Goal: Information Seeking & Learning: Learn about a topic

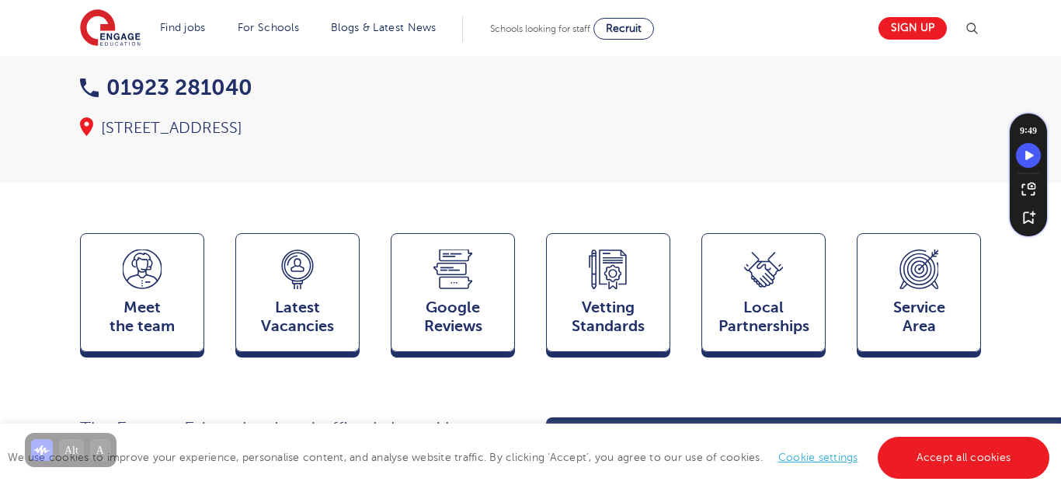
scroll to position [312, 0]
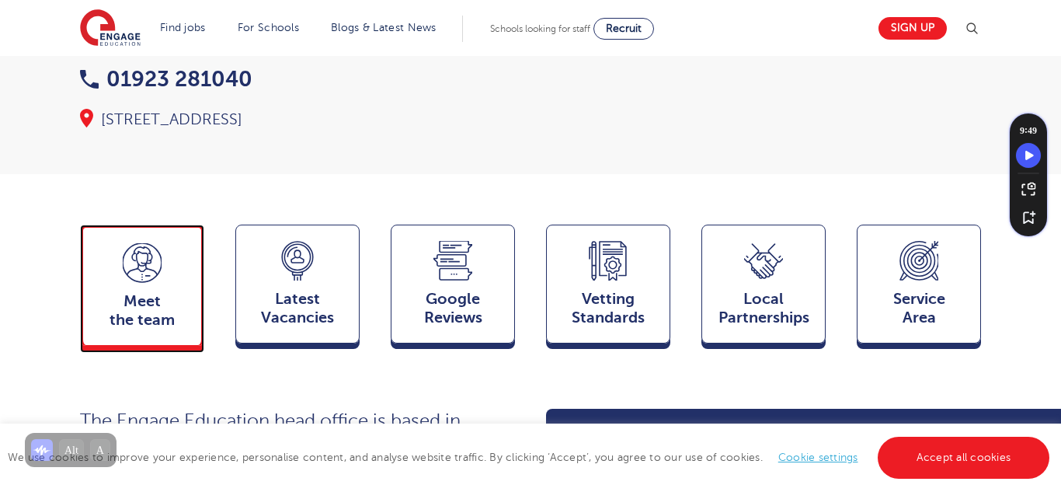
click at [123, 243] on icon at bounding box center [142, 263] width 39 height 40
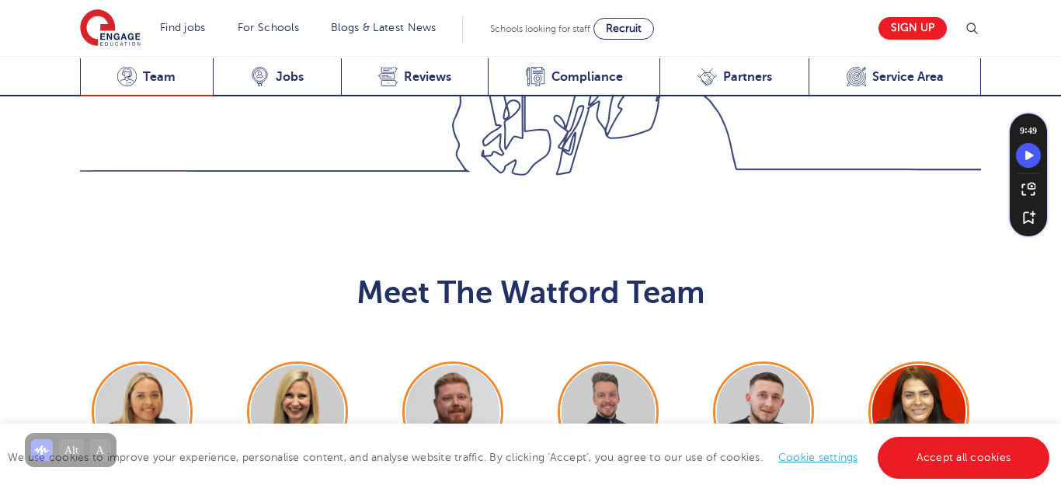
scroll to position [1537, 0]
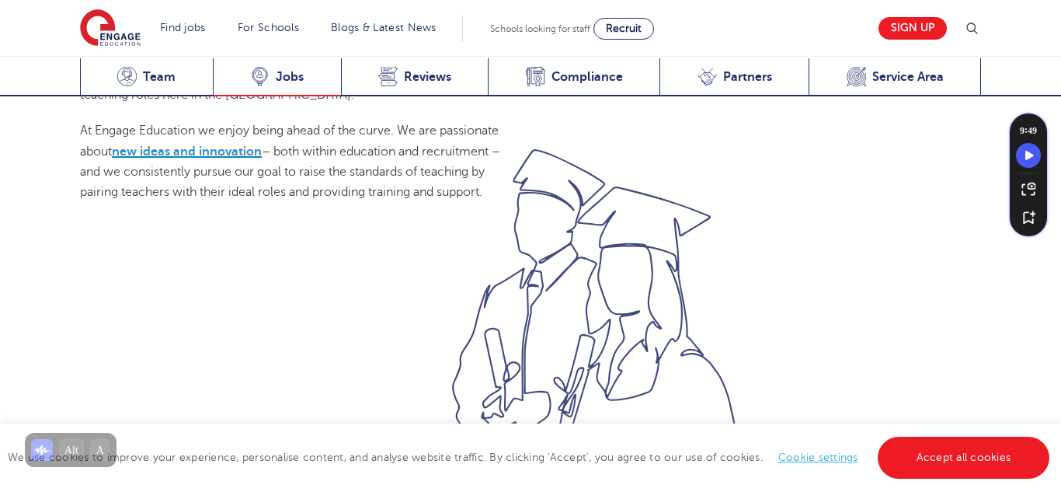
click at [278, 76] on span "Jobs" at bounding box center [290, 77] width 28 height 16
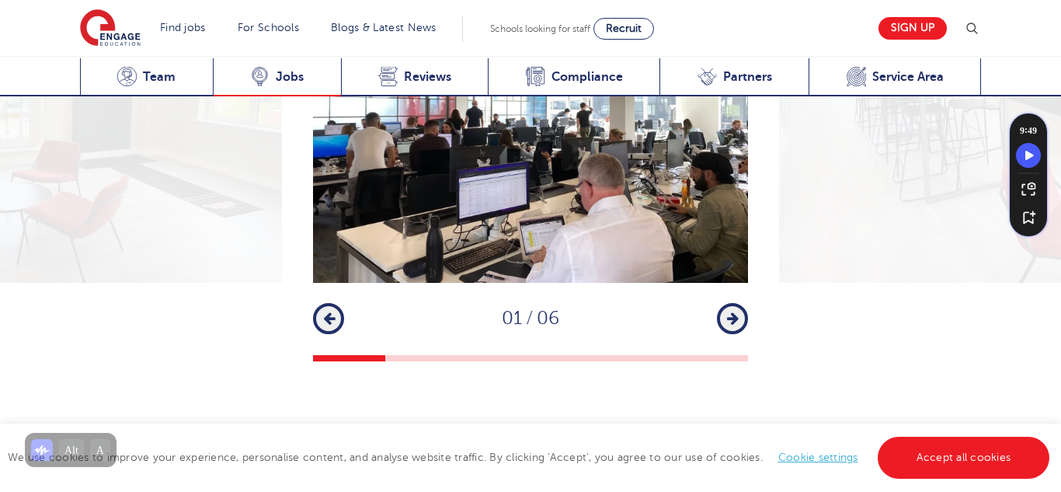
scroll to position [2541, 0]
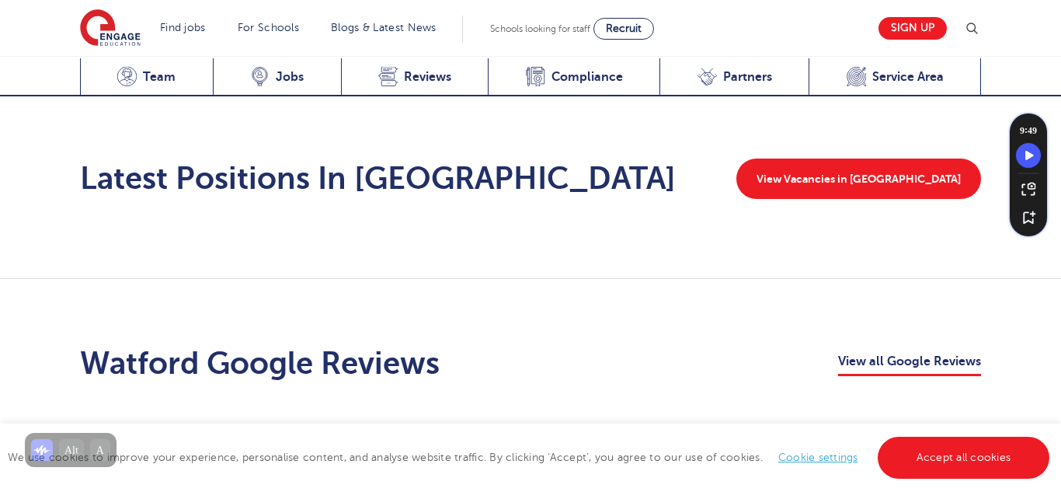
scroll to position [2474, 0]
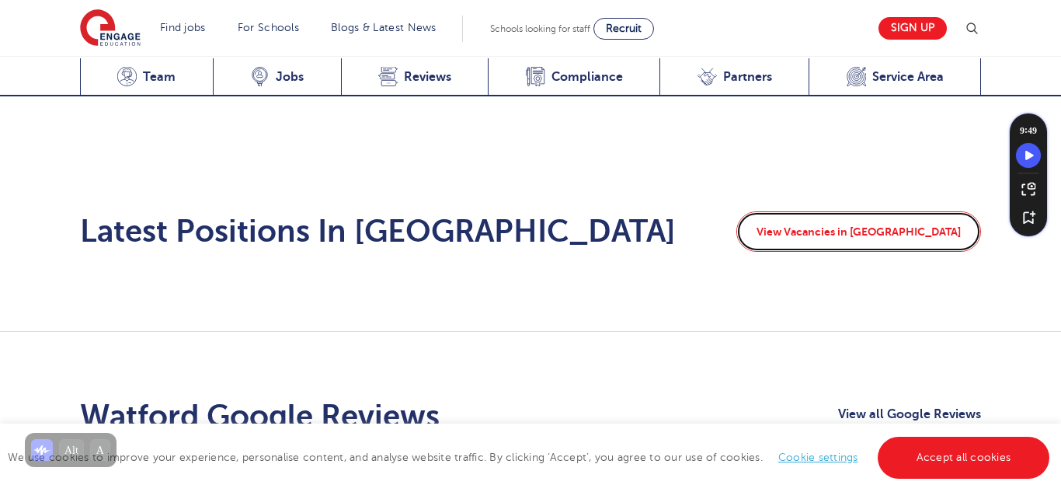
click at [842, 211] on link "View Vacancies in [GEOGRAPHIC_DATA]" at bounding box center [859, 231] width 245 height 40
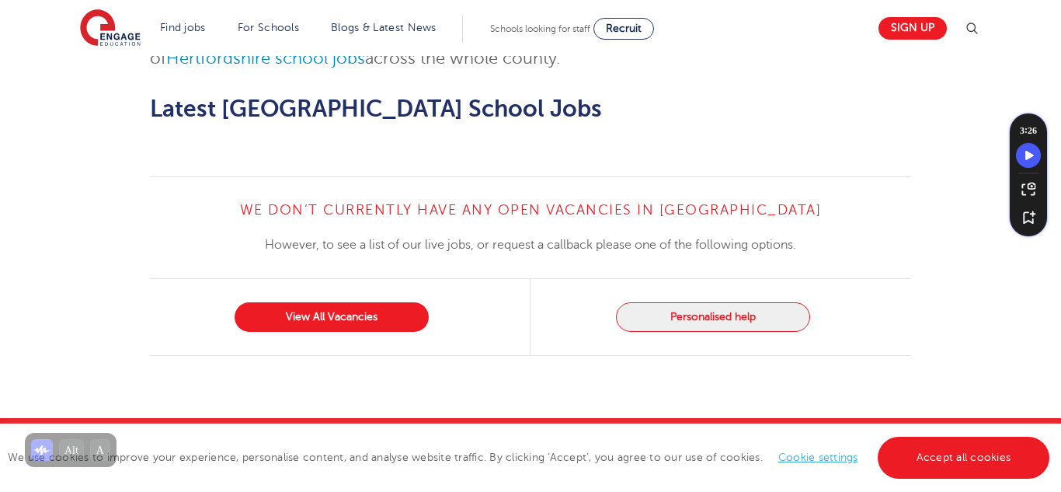
scroll to position [1782, 0]
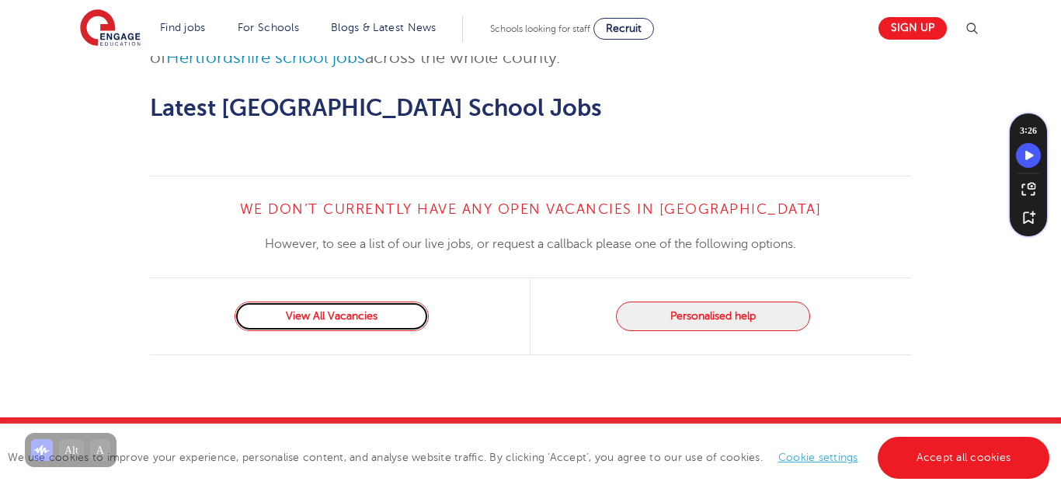
click at [360, 303] on link "View All Vacancies" at bounding box center [332, 316] width 194 height 30
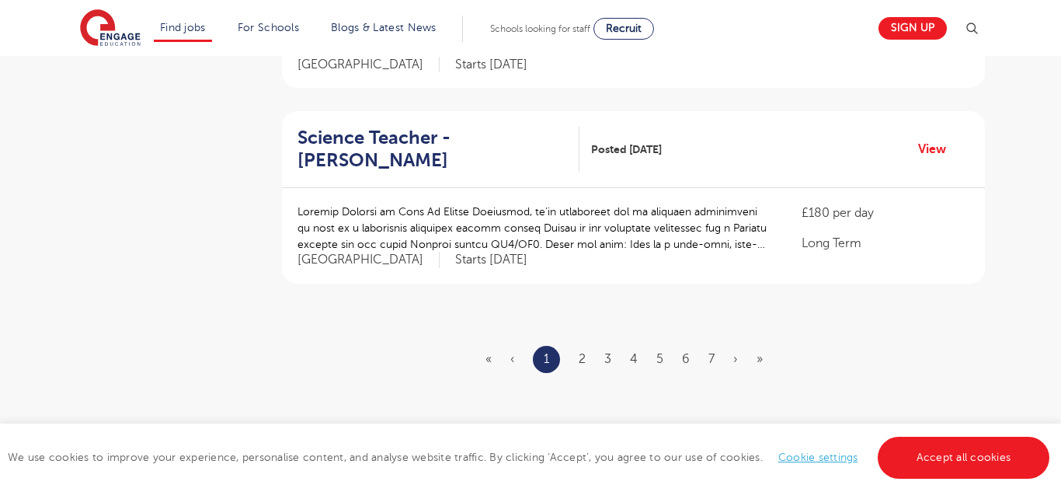
click at [495, 224] on p at bounding box center [534, 228] width 473 height 49
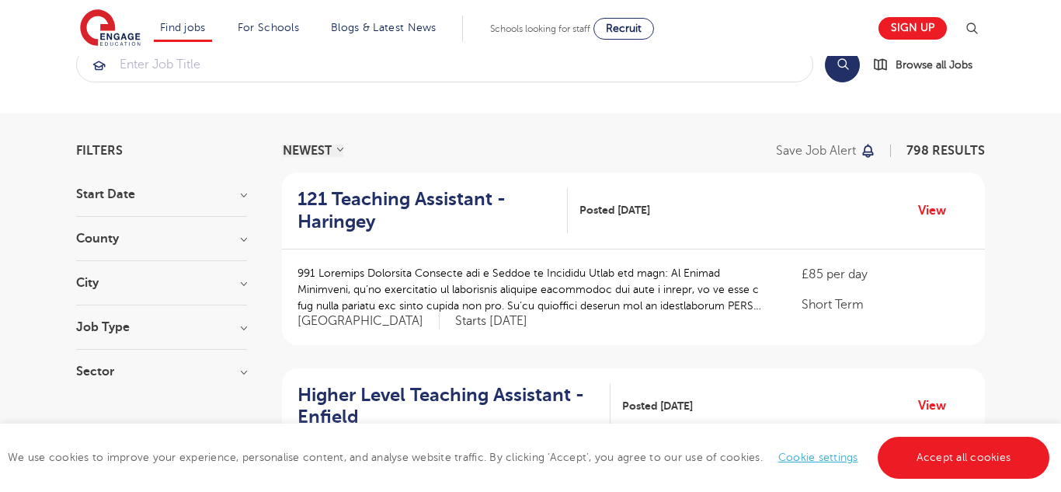
scroll to position [45, 0]
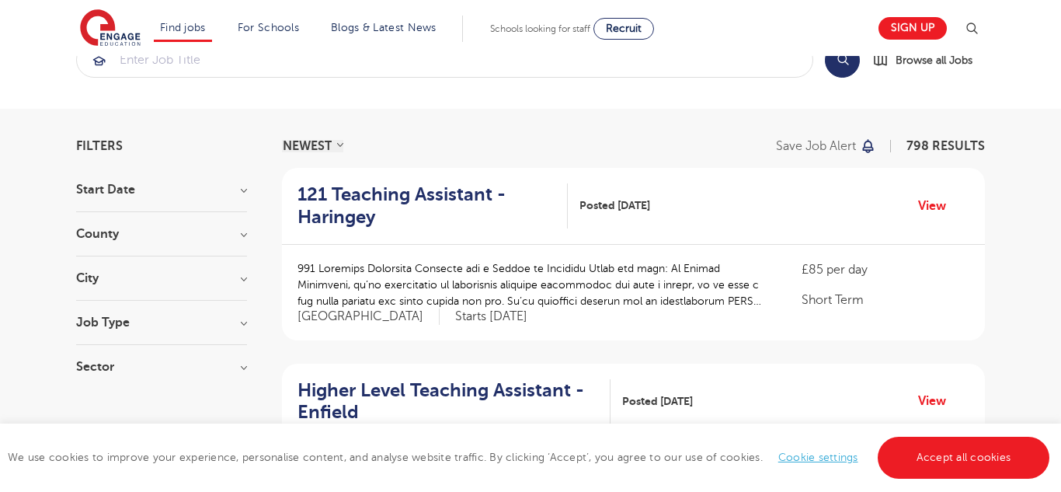
click at [241, 235] on h3 "County" at bounding box center [161, 234] width 171 height 12
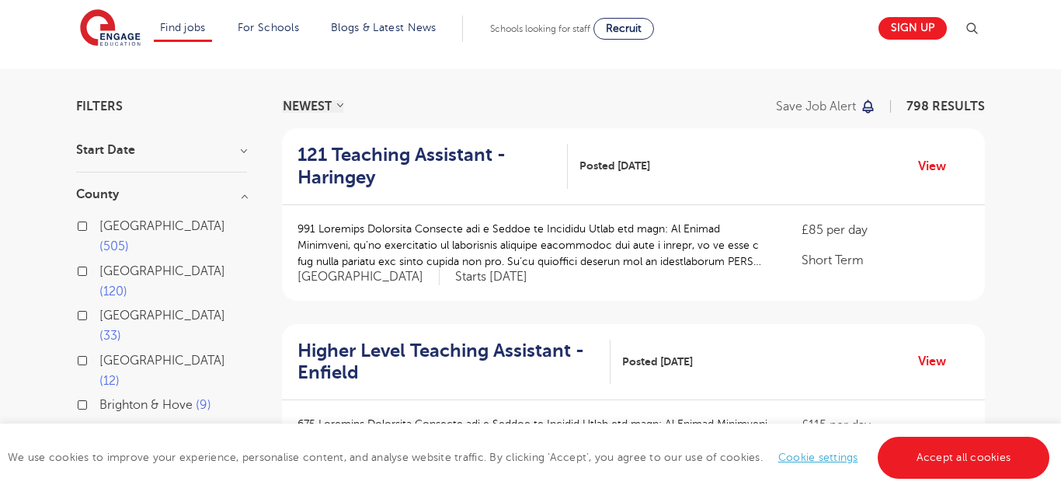
scroll to position [86, 0]
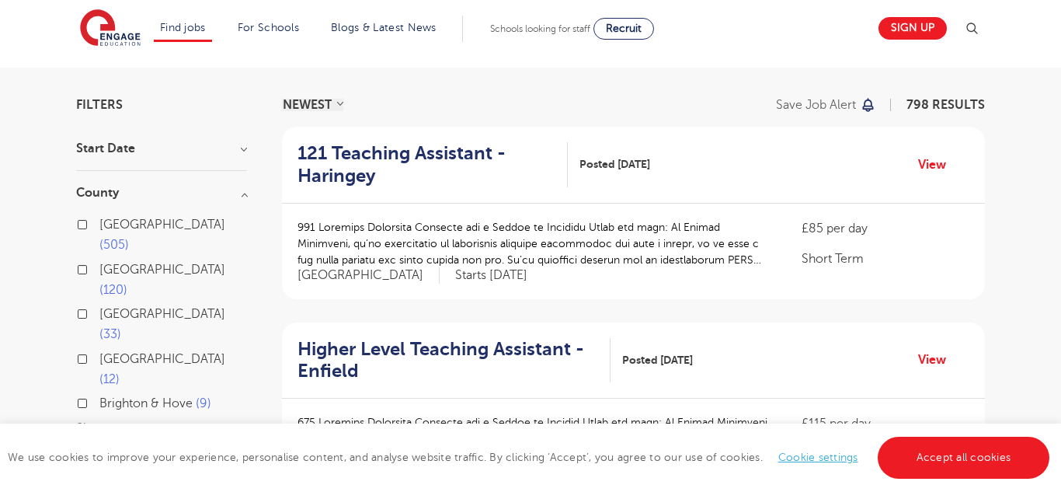
click at [175, 260] on div "Hertfordshire 120" at bounding box center [161, 282] width 171 height 45
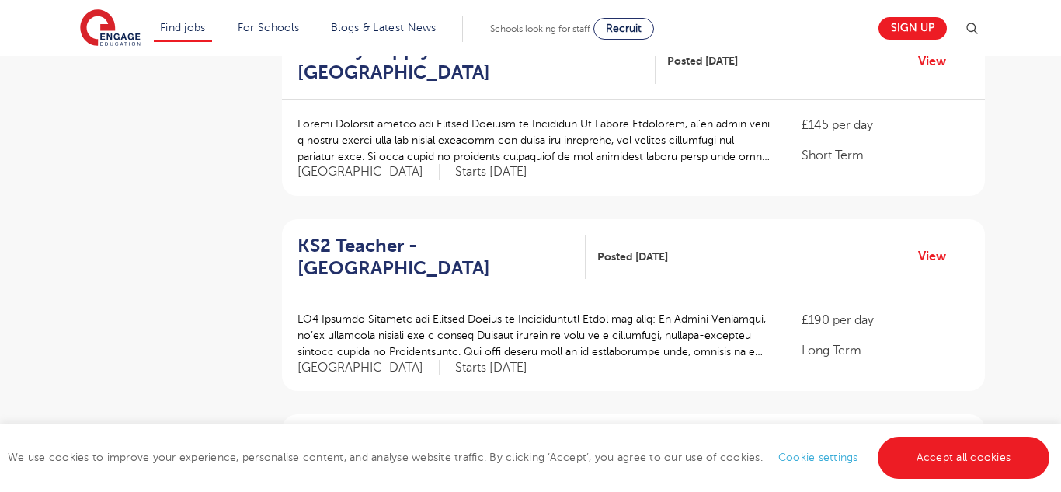
scroll to position [1592, 0]
